Goal: Task Accomplishment & Management: Manage account settings

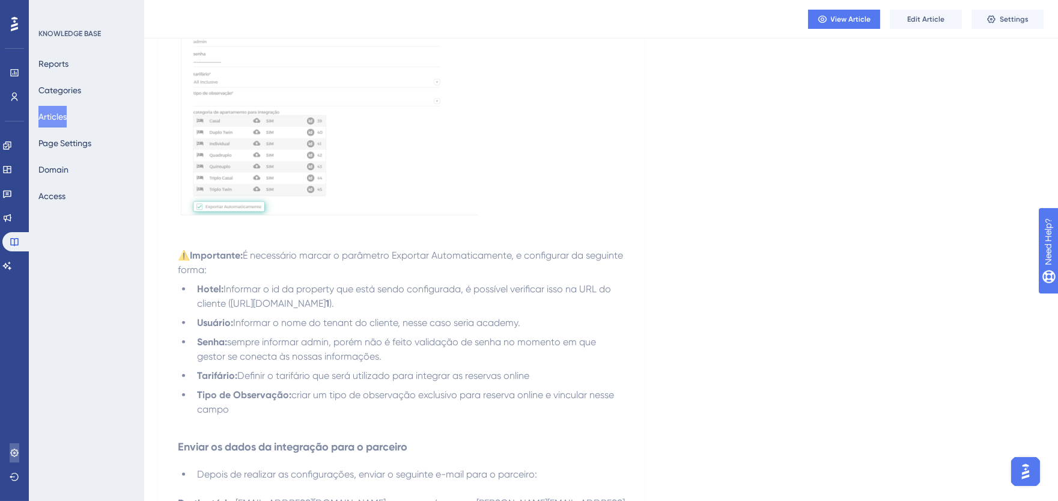
scroll to position [1575, 0]
click at [18, 448] on icon at bounding box center [15, 453] width 10 height 10
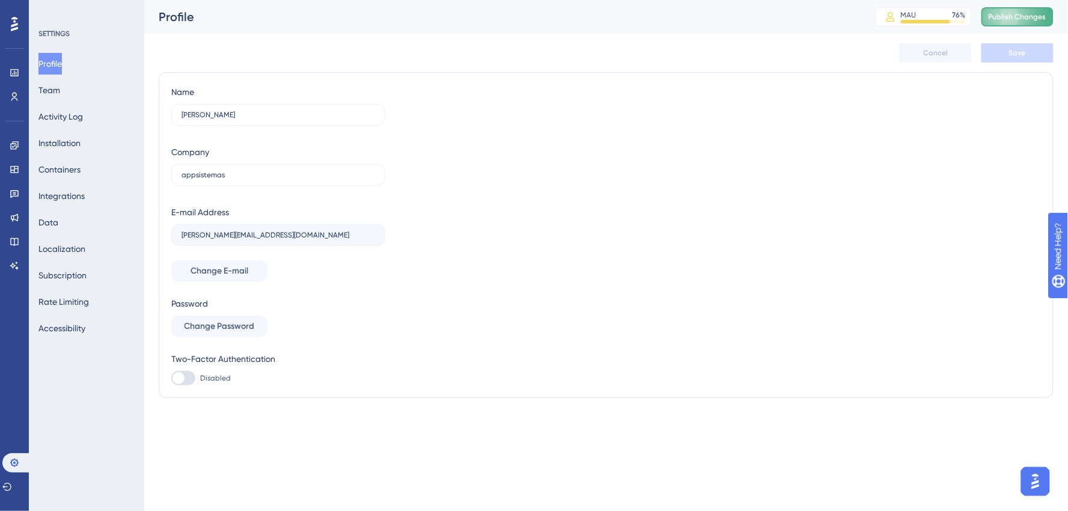
click at [1004, 16] on span "Publish Changes" at bounding box center [1018, 17] width 58 height 10
click at [78, 277] on button "Subscription" at bounding box center [62, 275] width 48 height 22
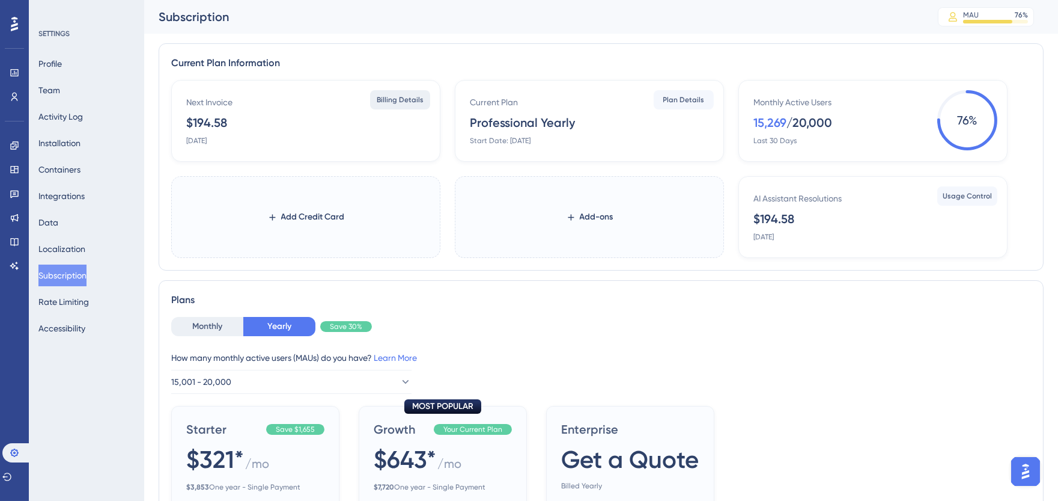
click at [398, 96] on span "Billing Details" at bounding box center [400, 100] width 47 height 10
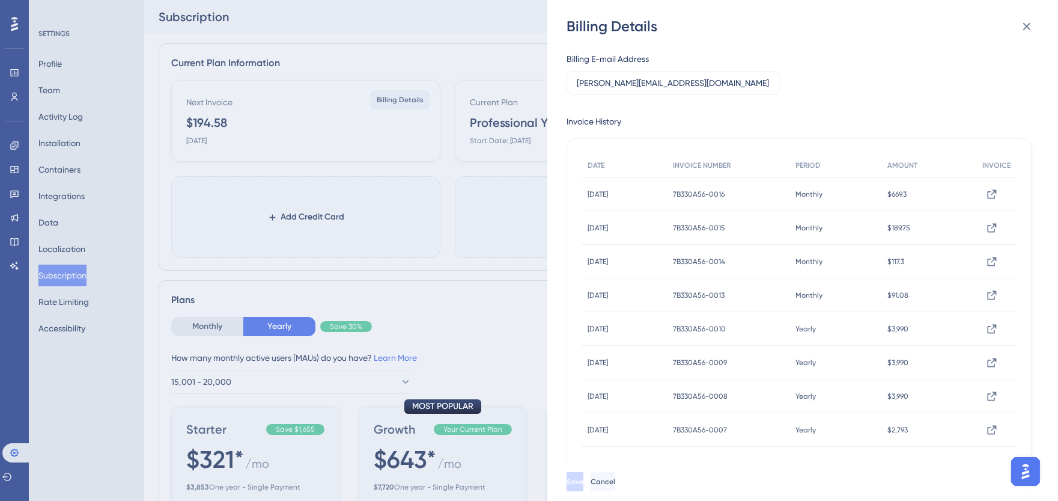
scroll to position [64, 0]
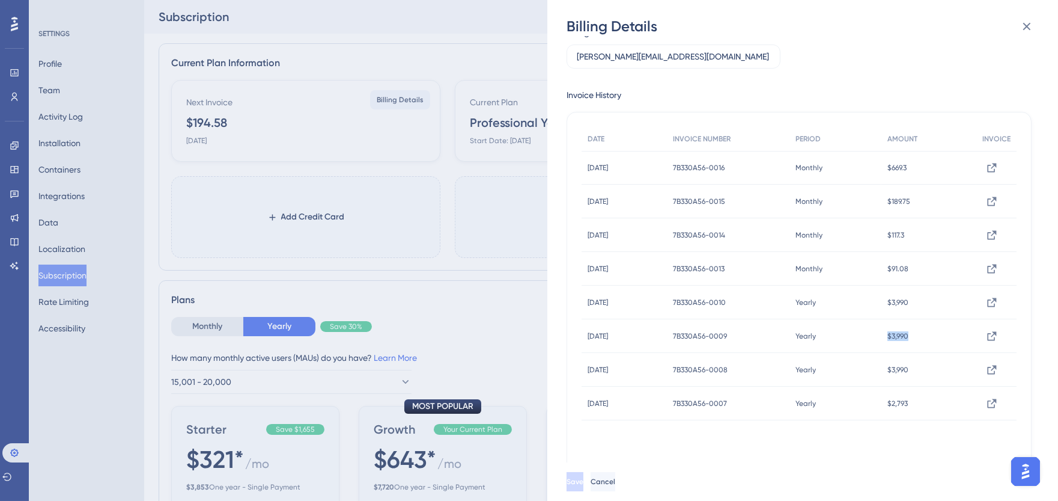
drag, startPoint x: 928, startPoint y: 337, endPoint x: 886, endPoint y: 335, distance: 41.5
click at [886, 335] on div "$3,990 $3,990" at bounding box center [929, 336] width 95 height 34
copy span "$3,990"
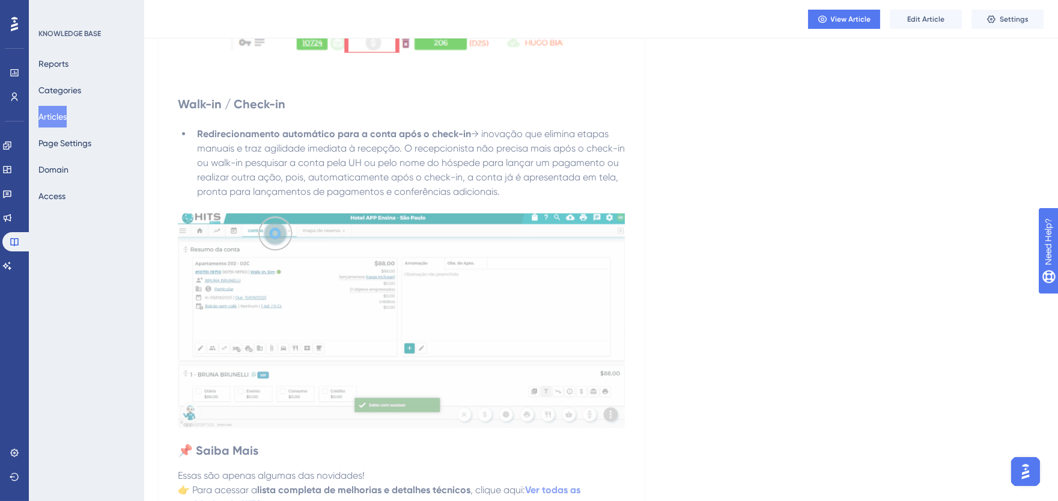
scroll to position [2645, 0]
